Goal: Navigation & Orientation: Find specific page/section

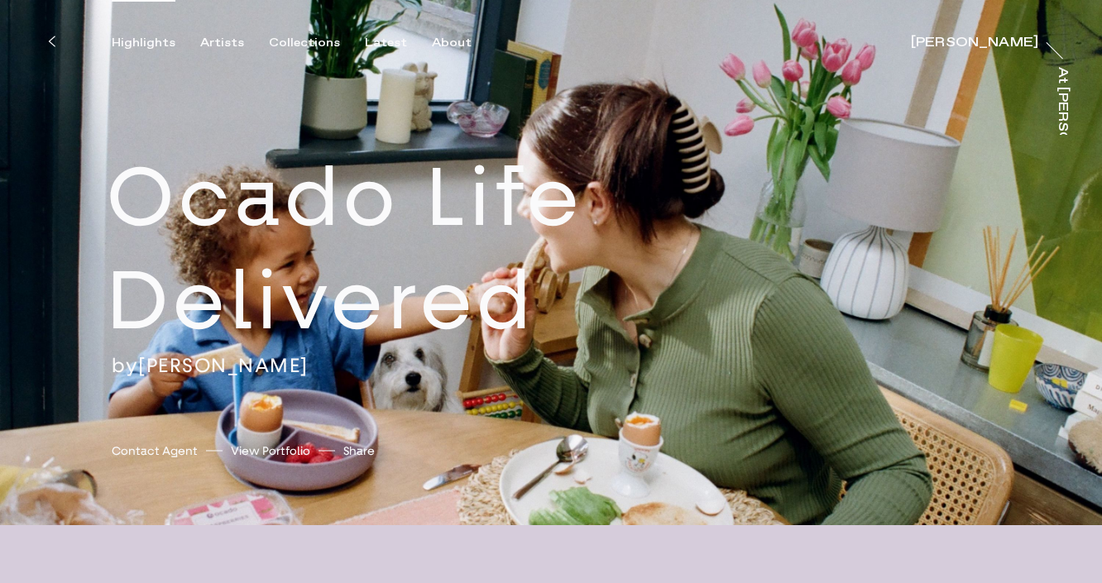
click at [137, 41] on div "Highlights" at bounding box center [144, 43] width 64 height 15
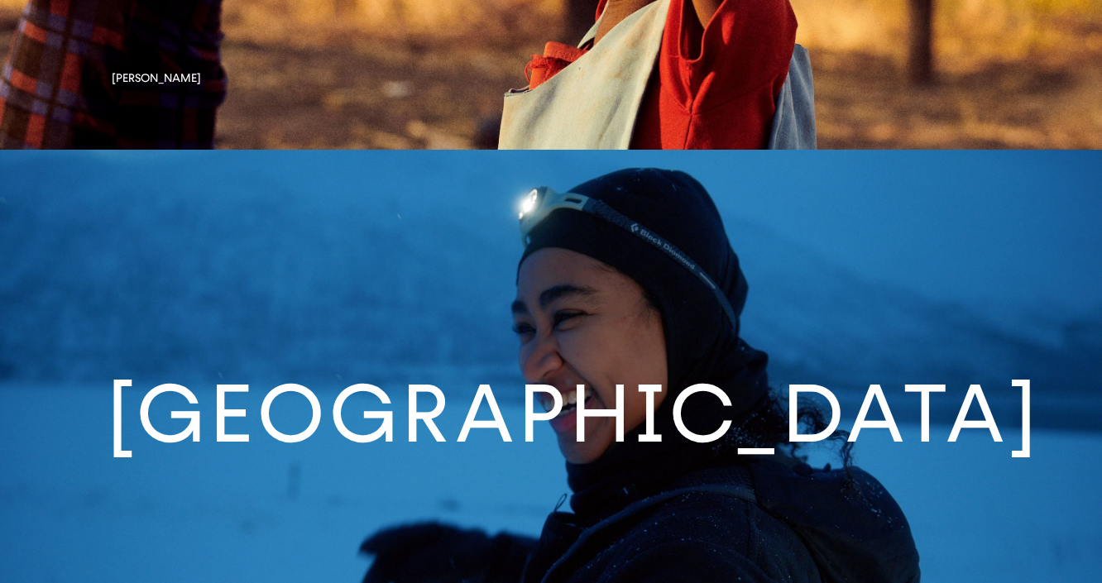
click at [543, 413] on link at bounding box center [551, 427] width 1102 height 554
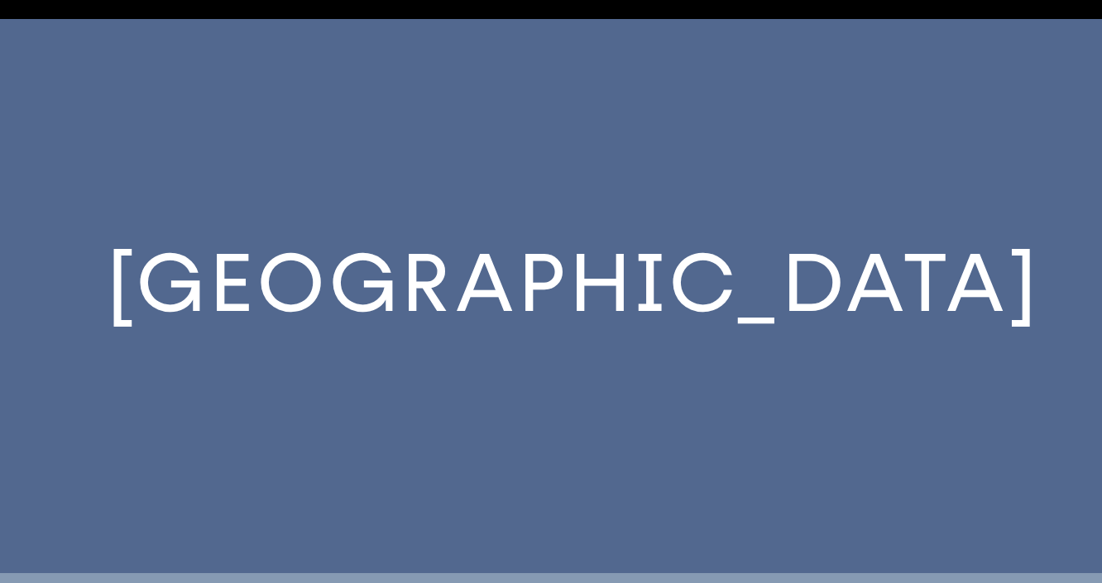
scroll to position [4988, 0]
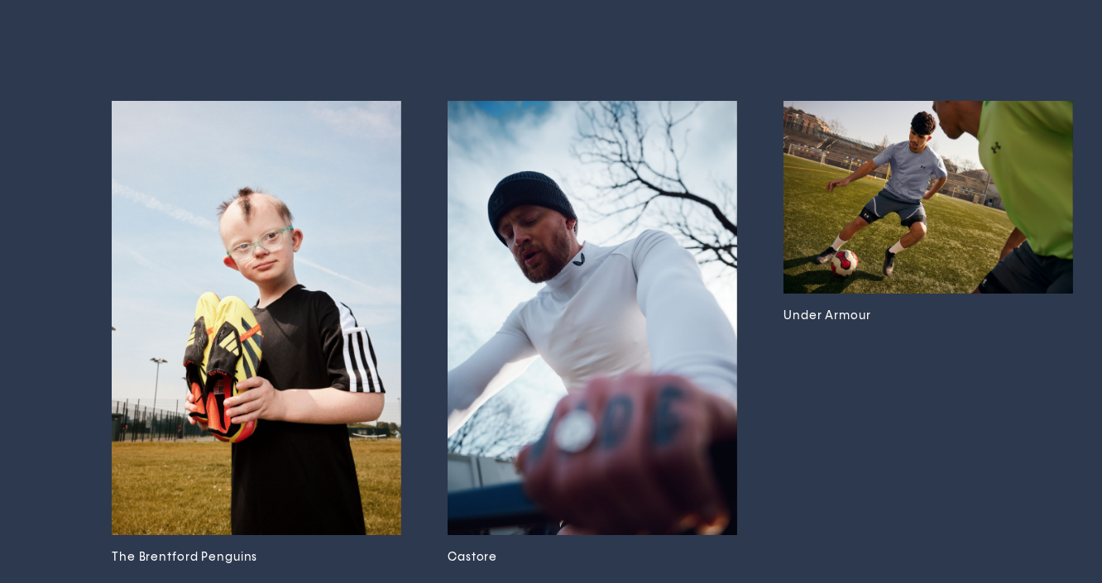
scroll to position [3128, 0]
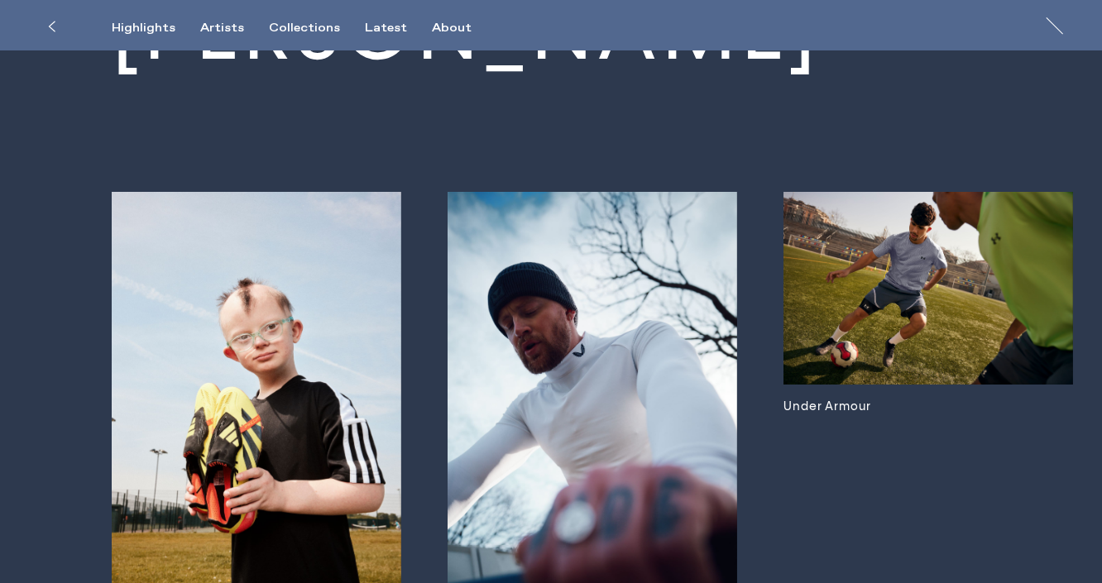
click at [856, 290] on img at bounding box center [929, 288] width 290 height 193
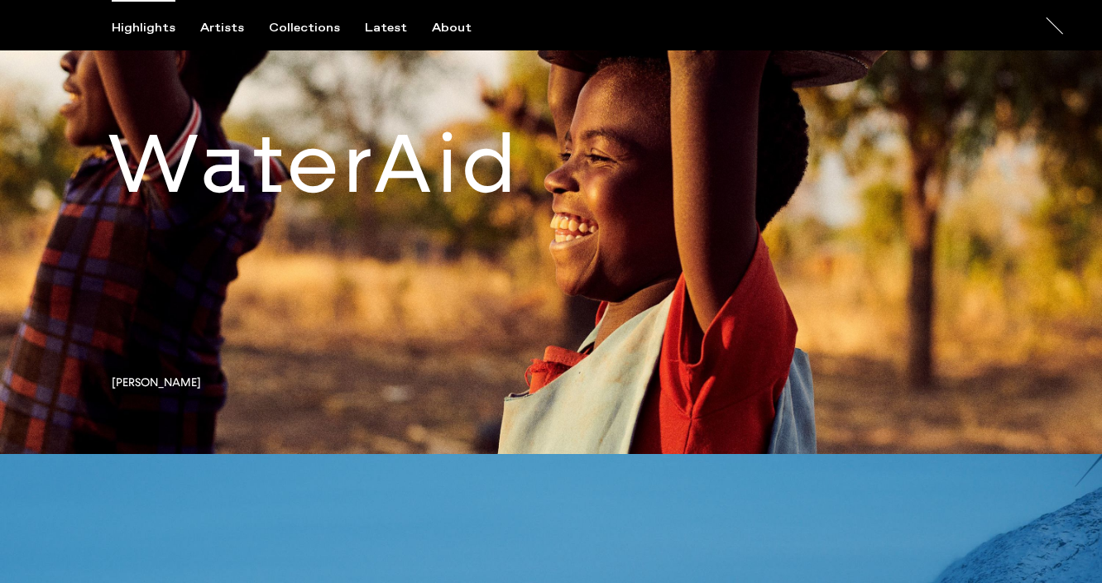
click at [499, 172] on link at bounding box center [551, 177] width 1102 height 554
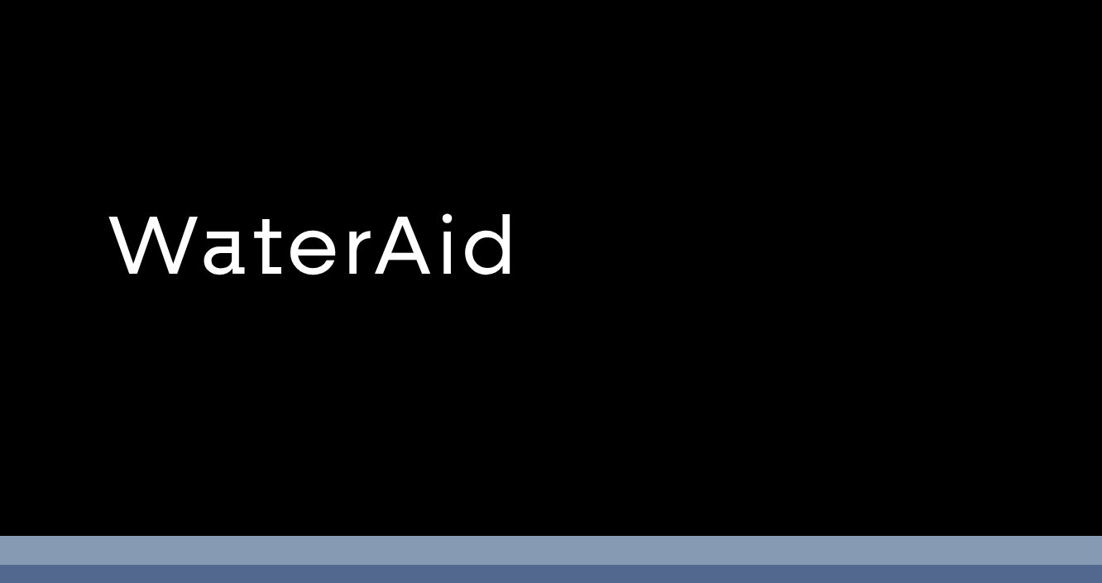
scroll to position [4433, 0]
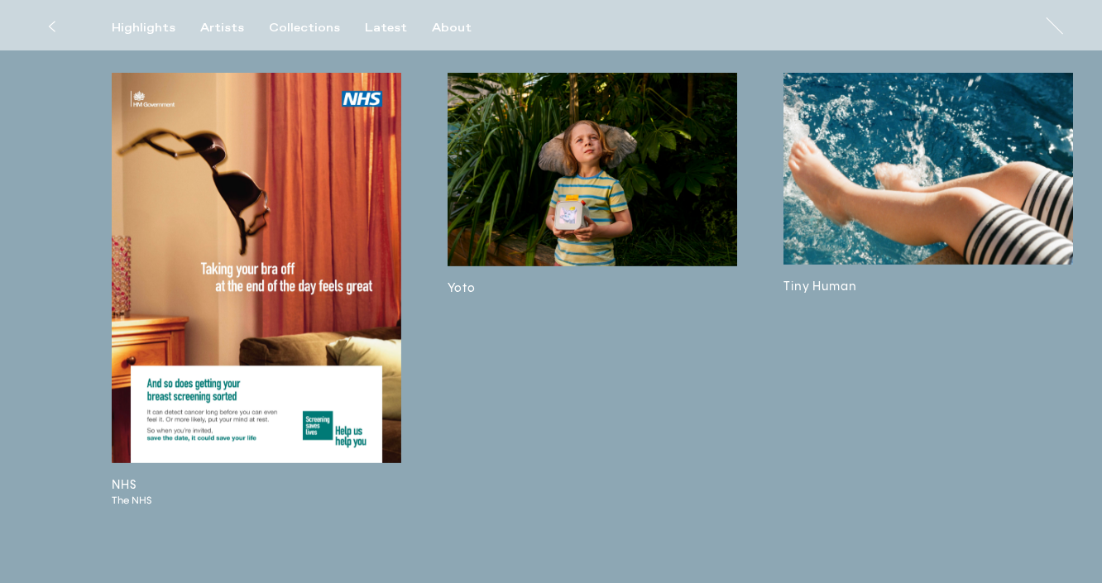
scroll to position [3809, 0]
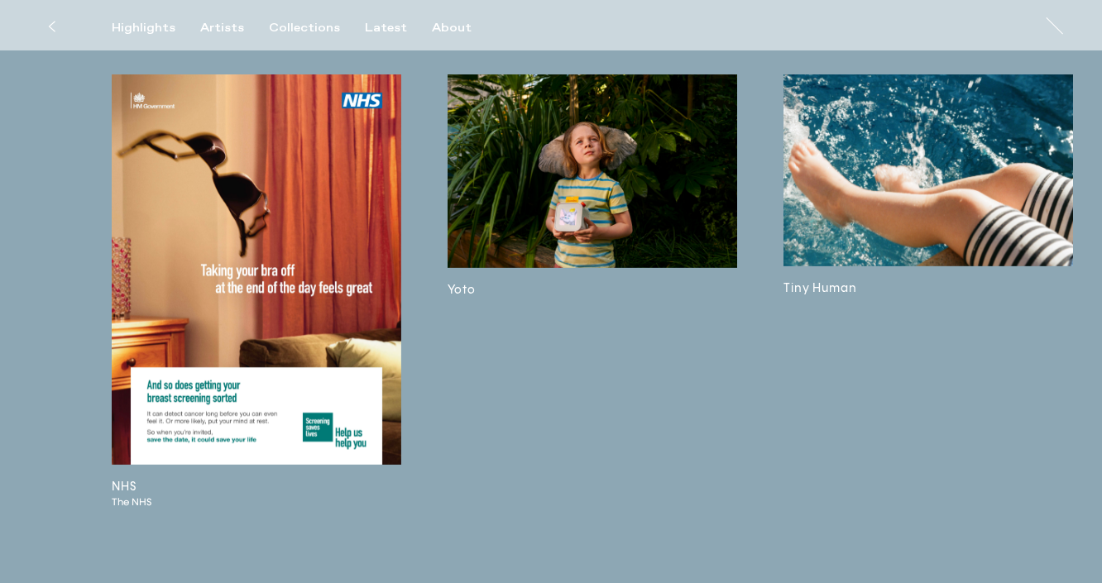
click at [276, 206] on img at bounding box center [257, 269] width 290 height 390
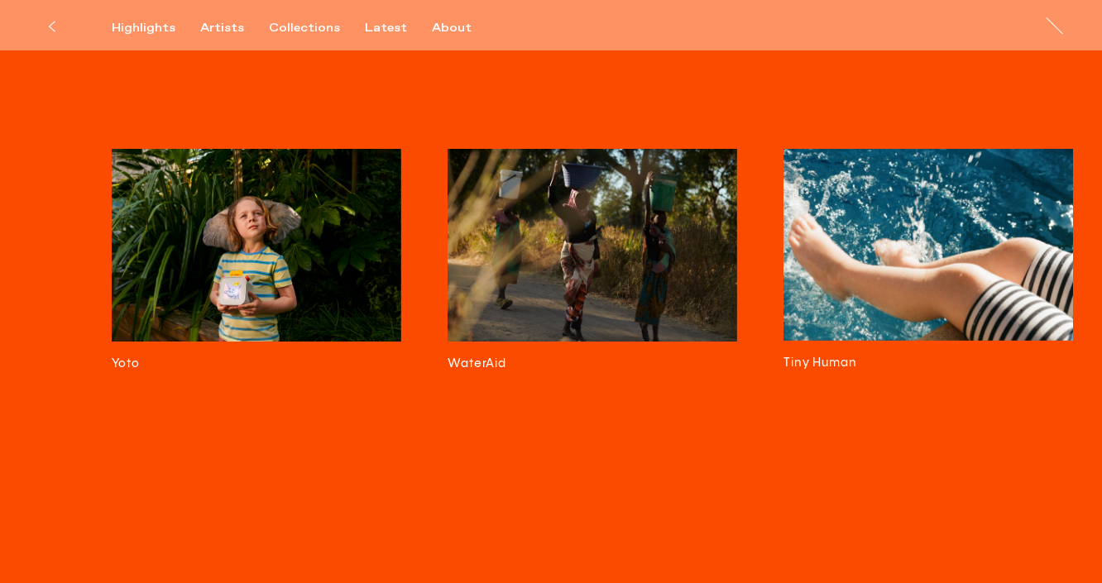
scroll to position [3061, 0]
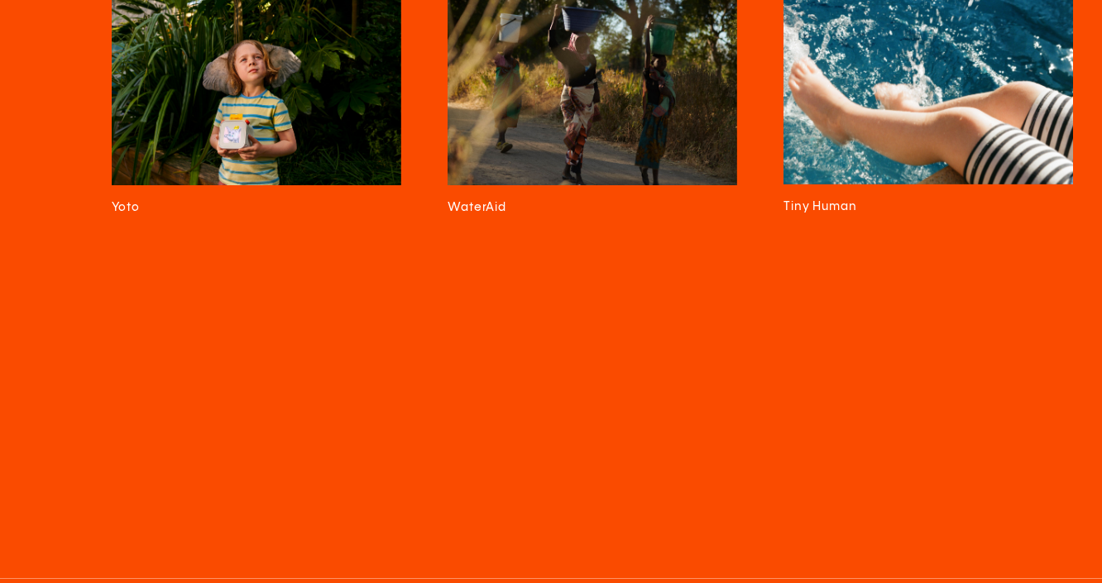
click at [205, 185] on img at bounding box center [257, 89] width 290 height 193
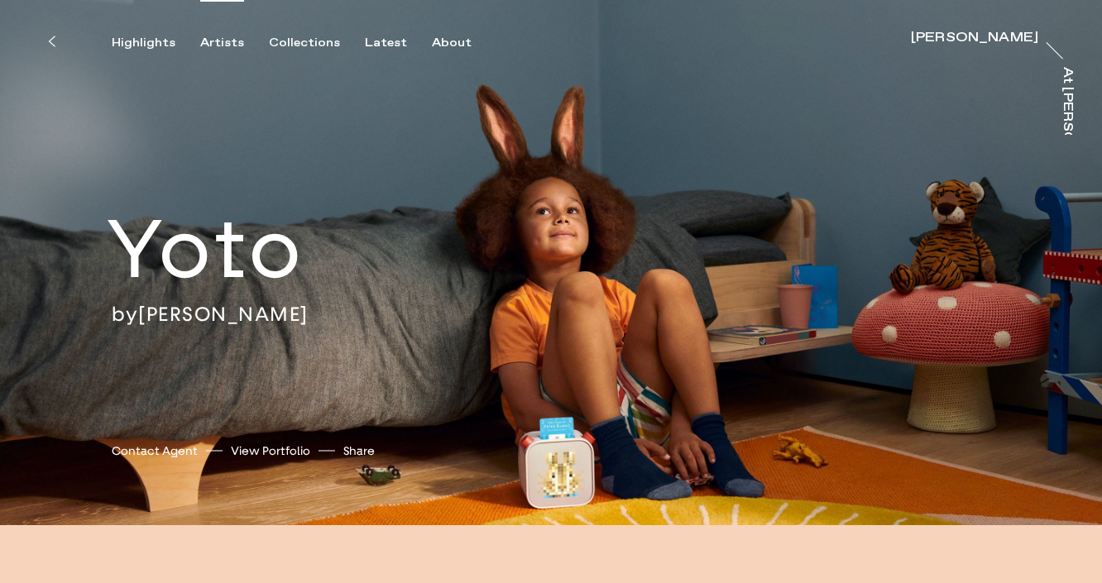
click at [229, 45] on div "Artists" at bounding box center [222, 43] width 44 height 15
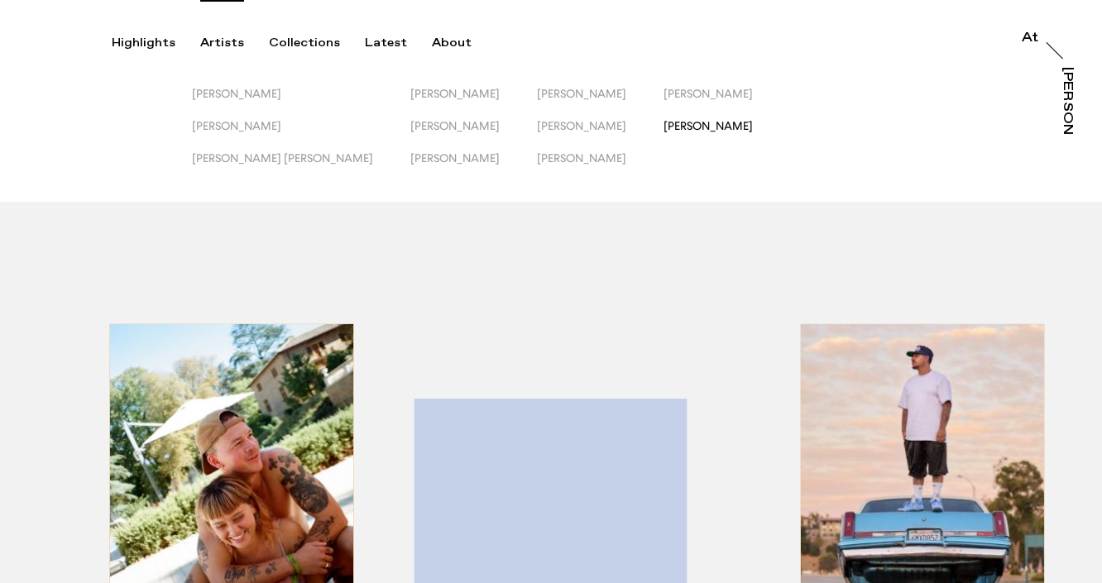
click at [664, 131] on span "[PERSON_NAME]" at bounding box center [708, 125] width 89 height 13
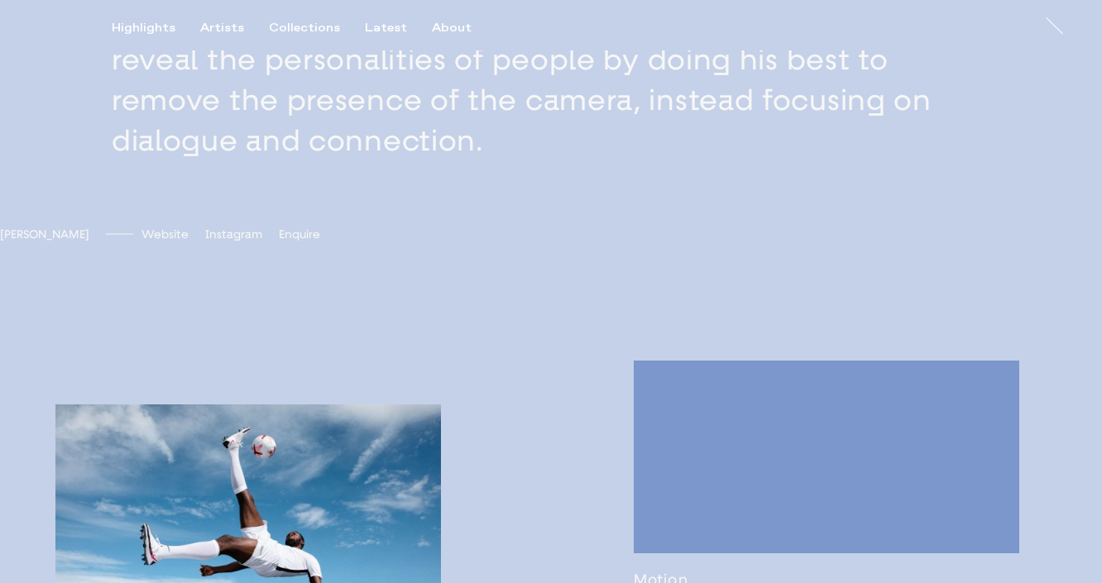
scroll to position [829, 0]
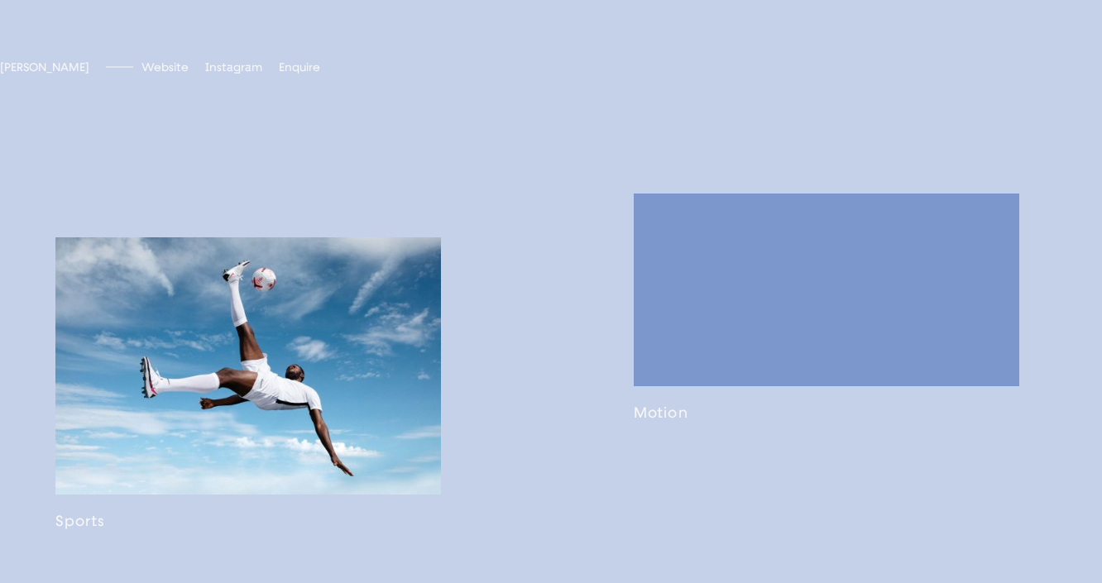
click at [209, 342] on link at bounding box center [248, 383] width 386 height 293
